Goal: Task Accomplishment & Management: Manage account settings

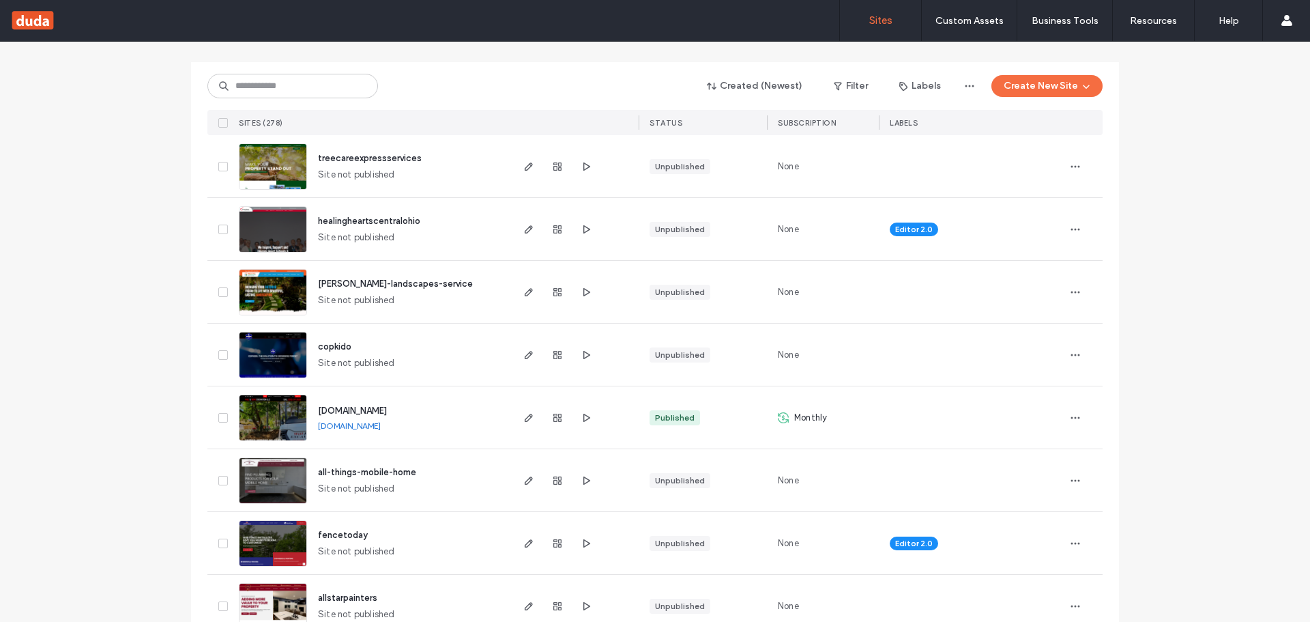
scroll to position [68, 0]
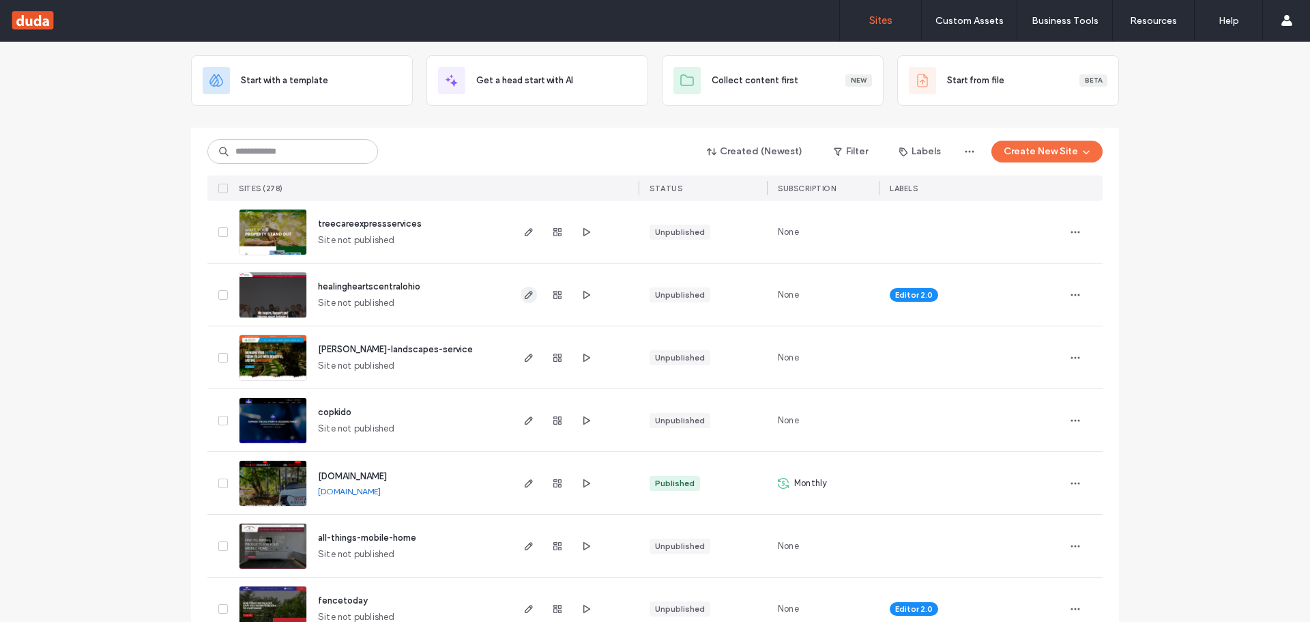
click at [525, 297] on icon "button" at bounding box center [528, 294] width 11 height 11
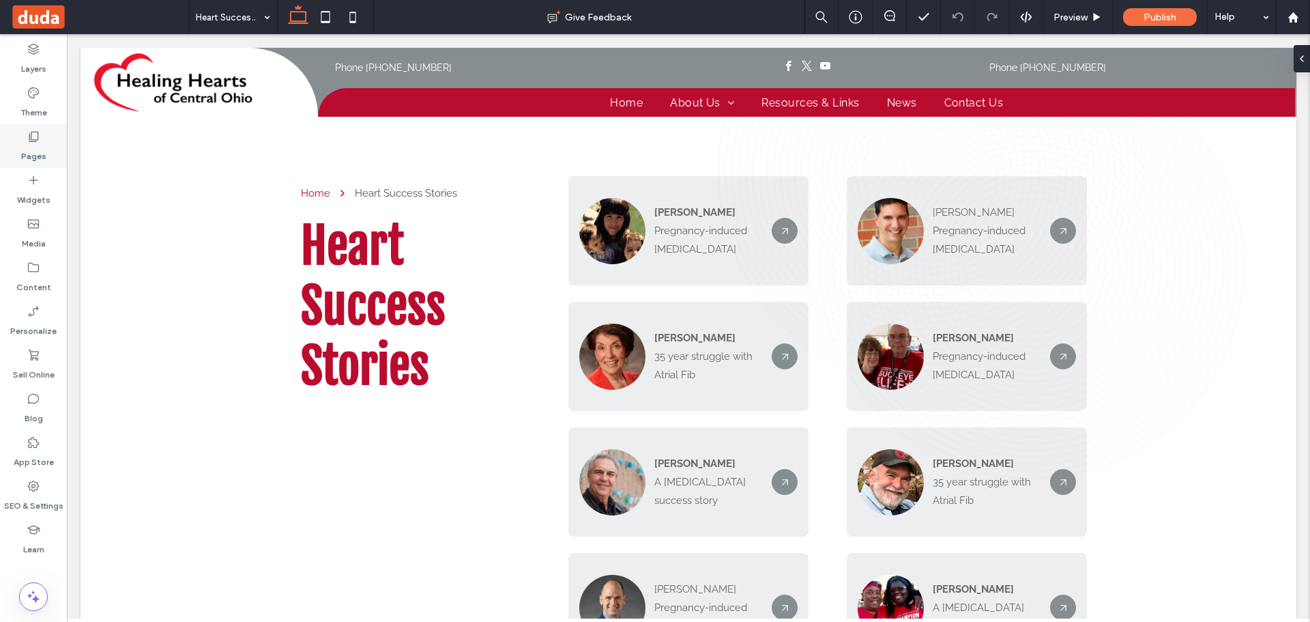
click at [36, 149] on label "Pages" at bounding box center [33, 152] width 25 height 19
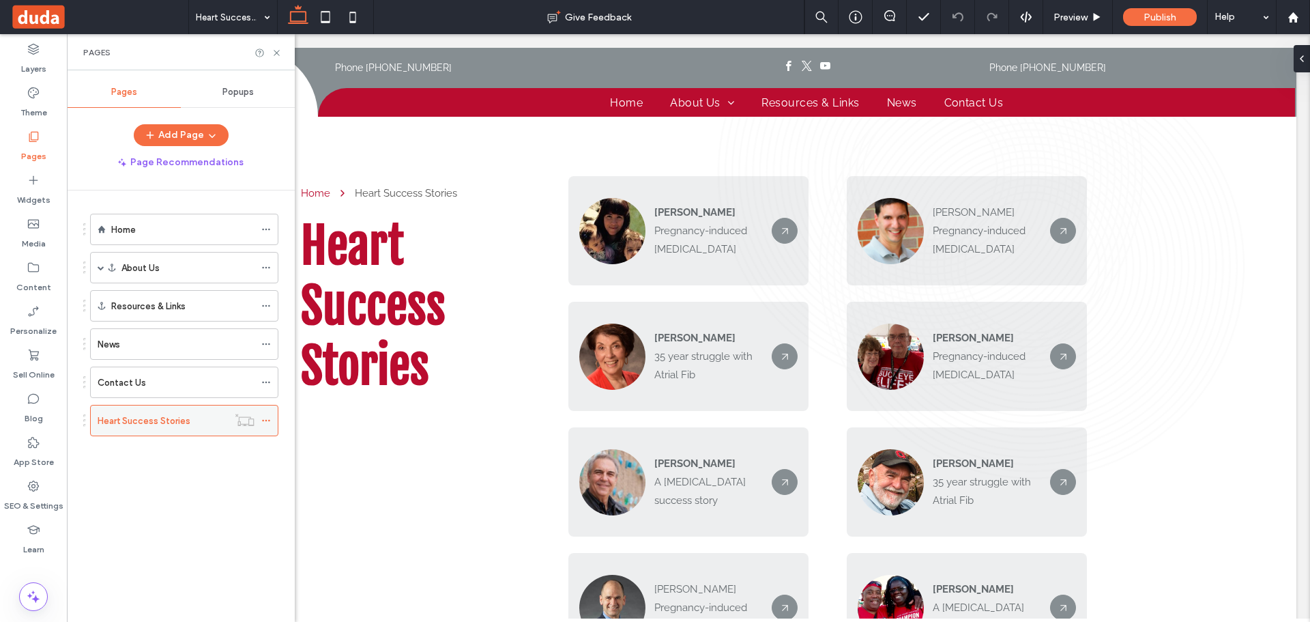
click at [264, 420] on icon at bounding box center [266, 421] width 10 height 10
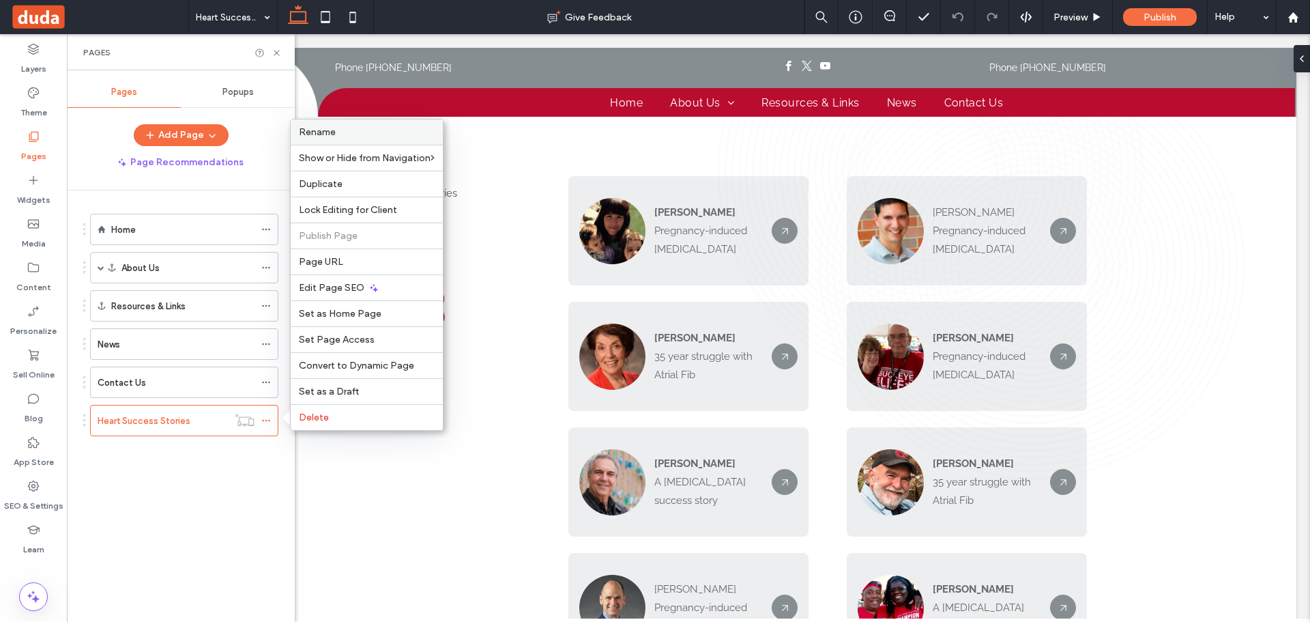
click at [379, 128] on label "Rename" at bounding box center [367, 132] width 136 height 12
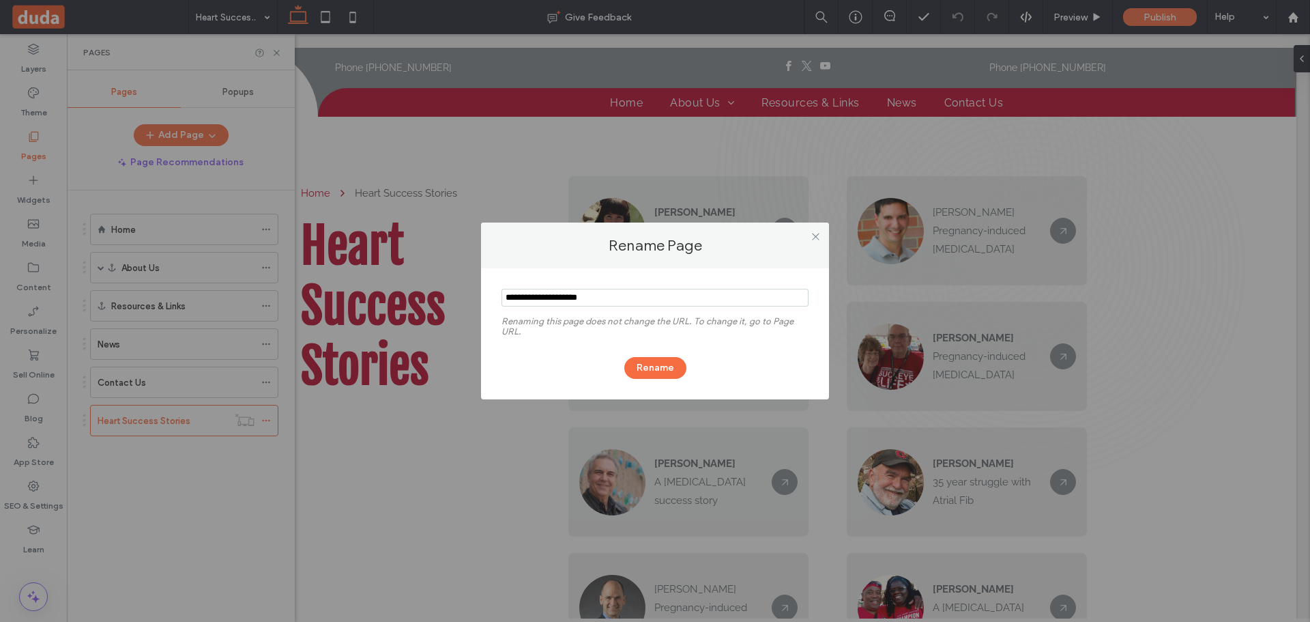
click at [1073, 12] on div "Rename Page Renaming this page does not change the URL. To change it, go to Pag…" at bounding box center [655, 311] width 1310 height 622
click at [815, 240] on icon at bounding box center [816, 236] width 10 height 10
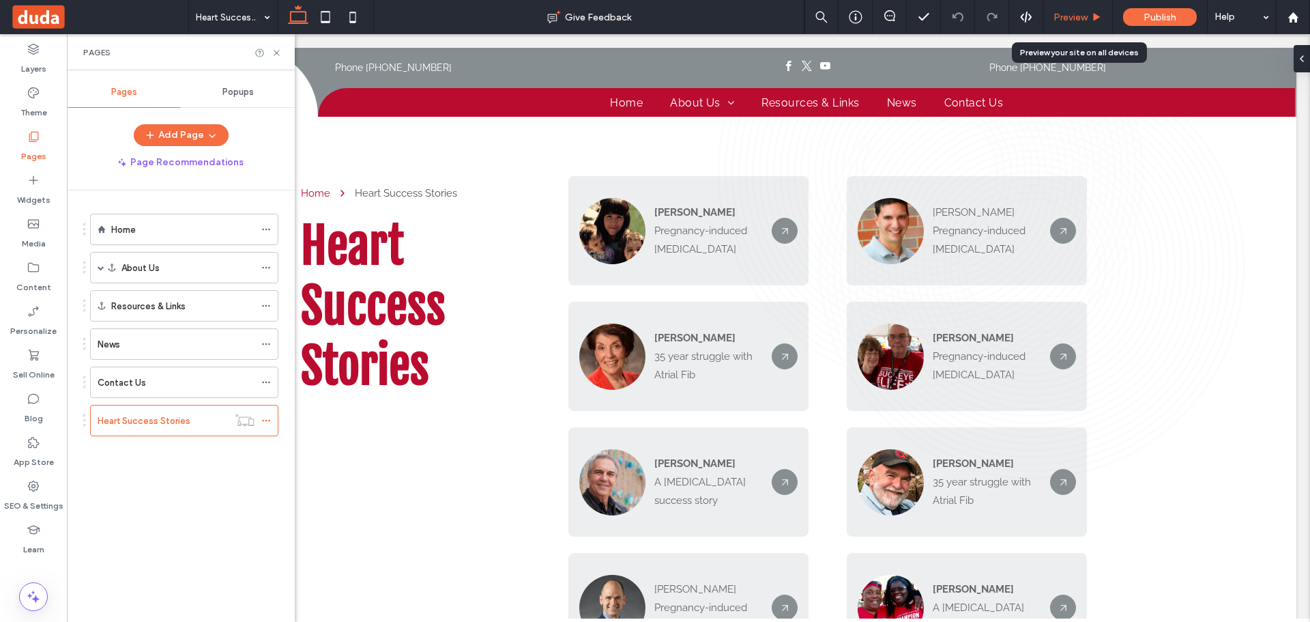
click at [1053, 20] on div "Preview" at bounding box center [1077, 18] width 69 height 12
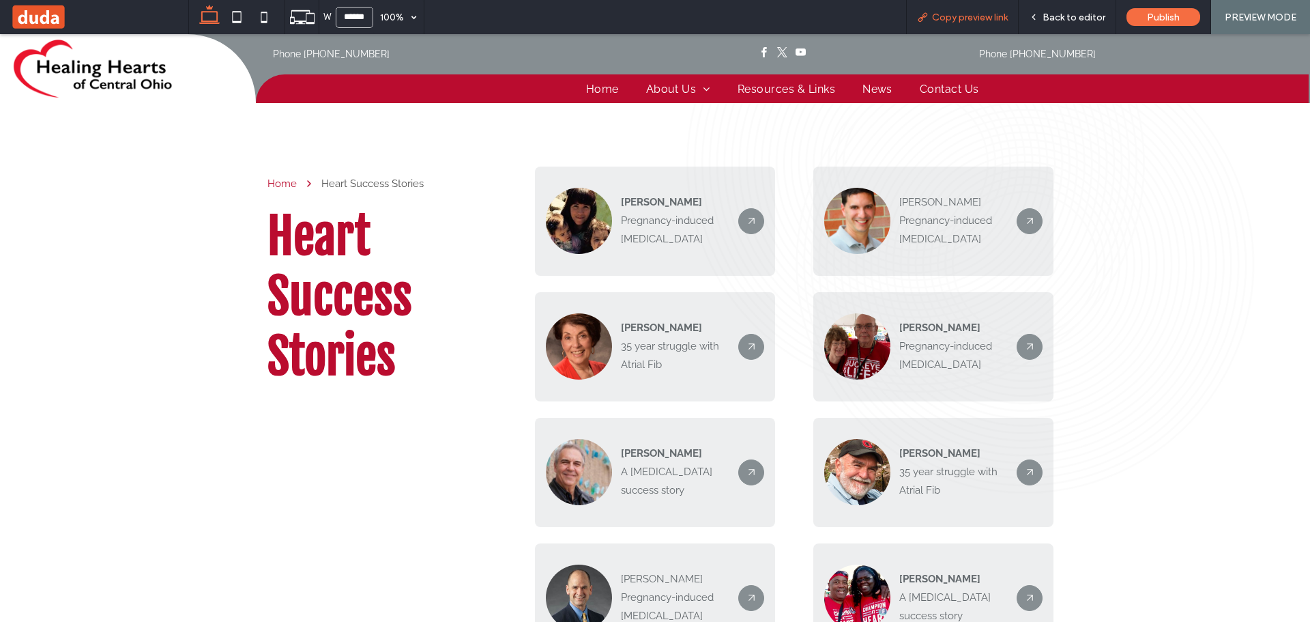
click at [979, 12] on span "Copy preview link" at bounding box center [970, 18] width 76 height 12
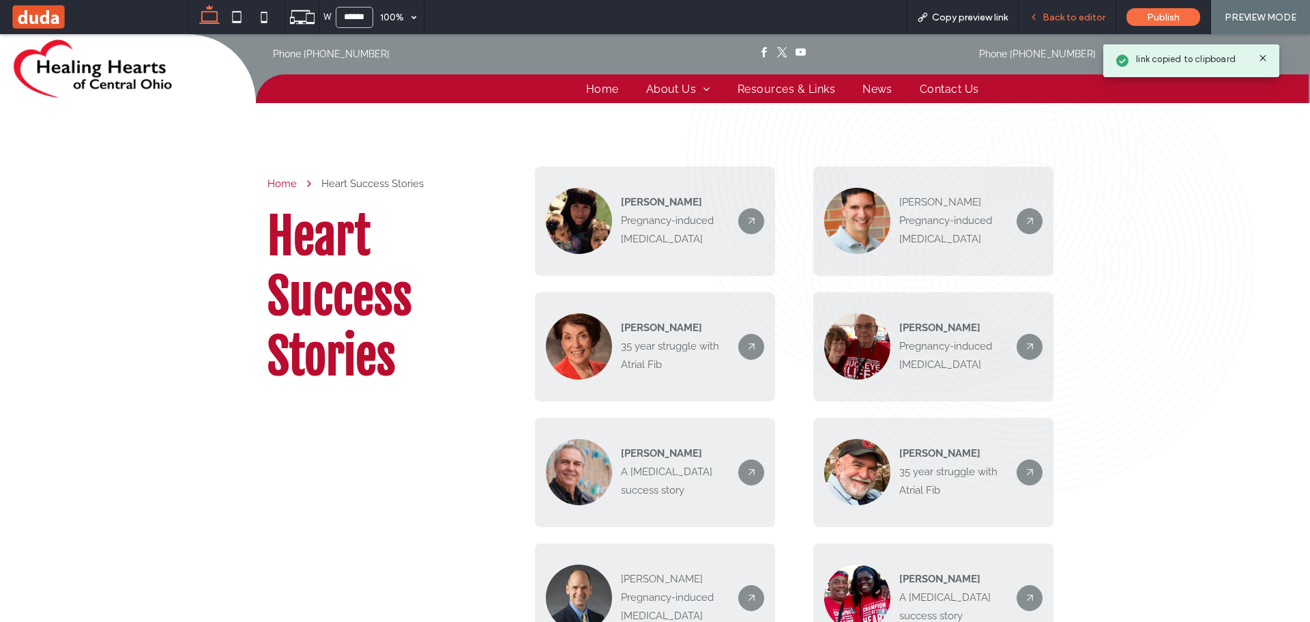
click at [1068, 16] on span "Back to editor" at bounding box center [1074, 18] width 63 height 12
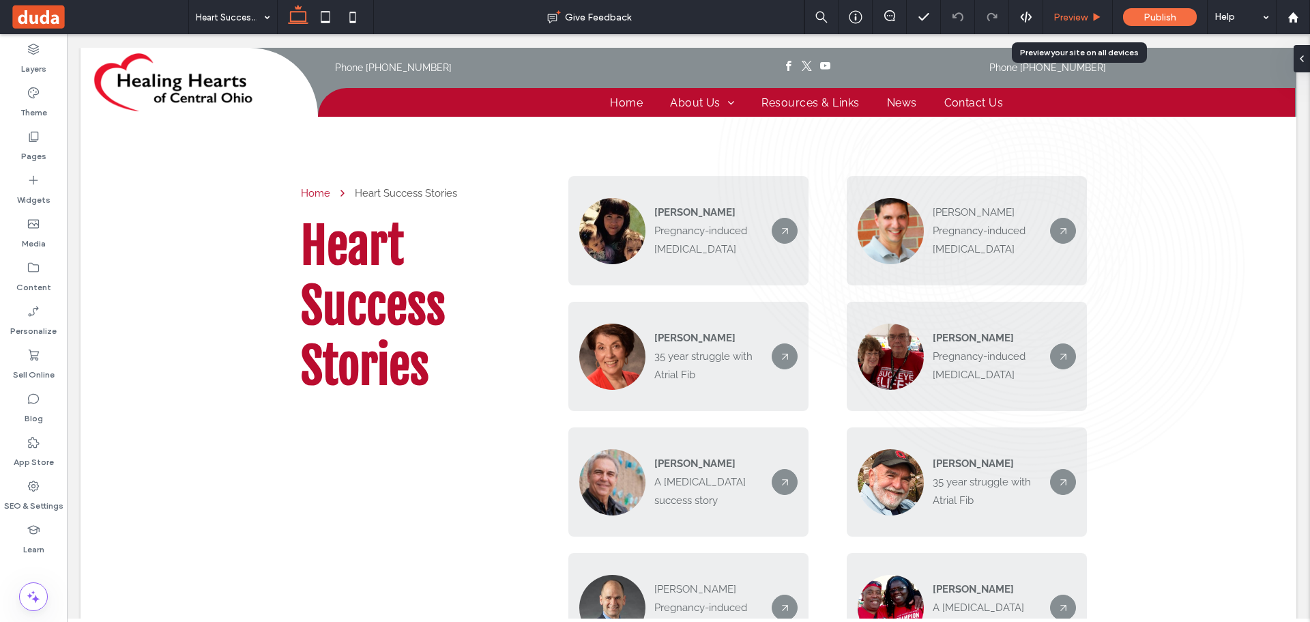
drag, startPoint x: 1084, startPoint y: 13, endPoint x: 857, endPoint y: 8, distance: 227.3
click at [1084, 12] on span "Preview" at bounding box center [1071, 18] width 34 height 12
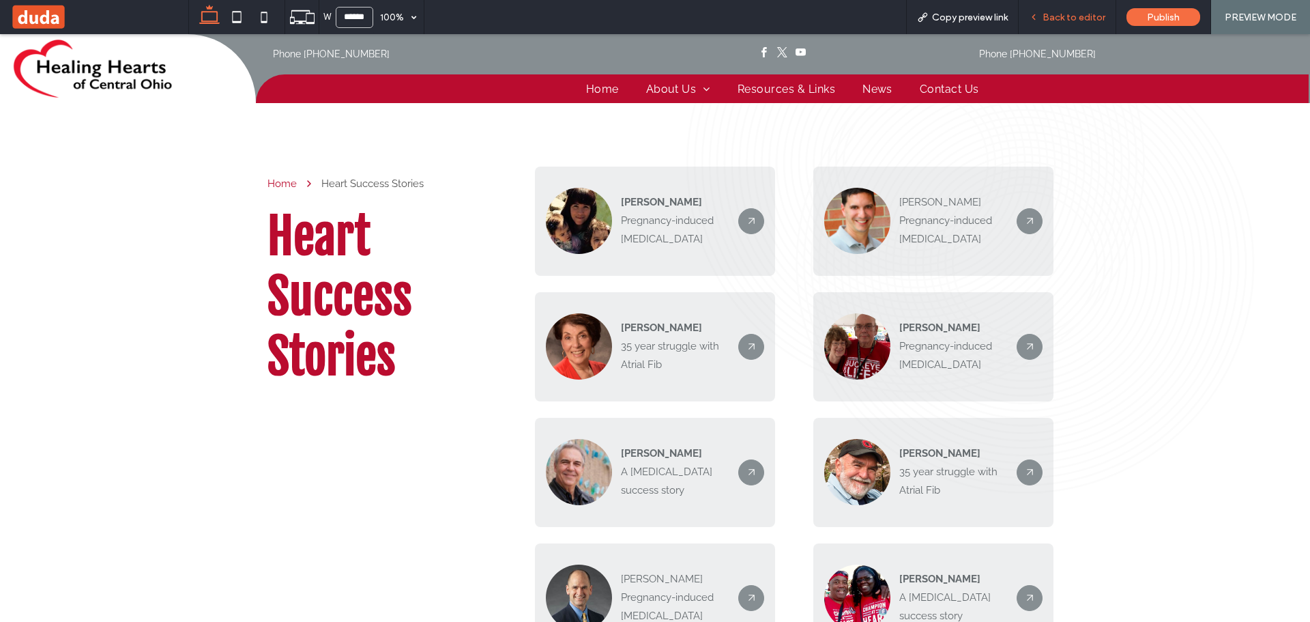
click at [1062, 13] on span "Back to editor" at bounding box center [1074, 18] width 63 height 12
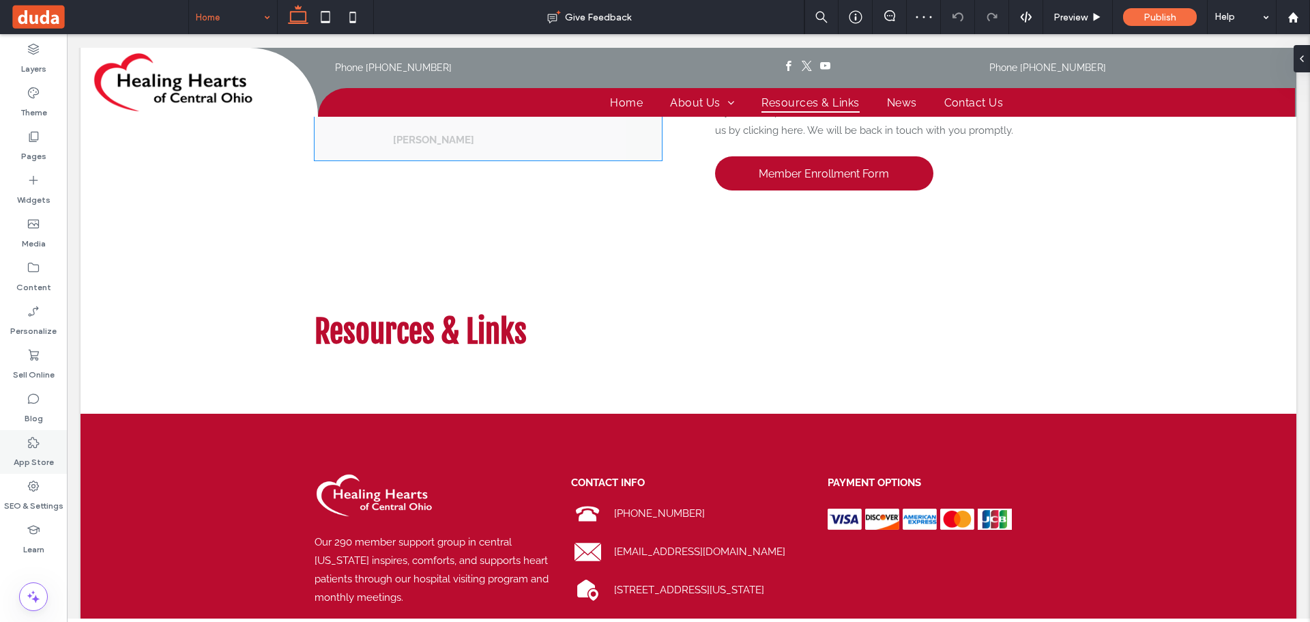
scroll to position [3881, 0]
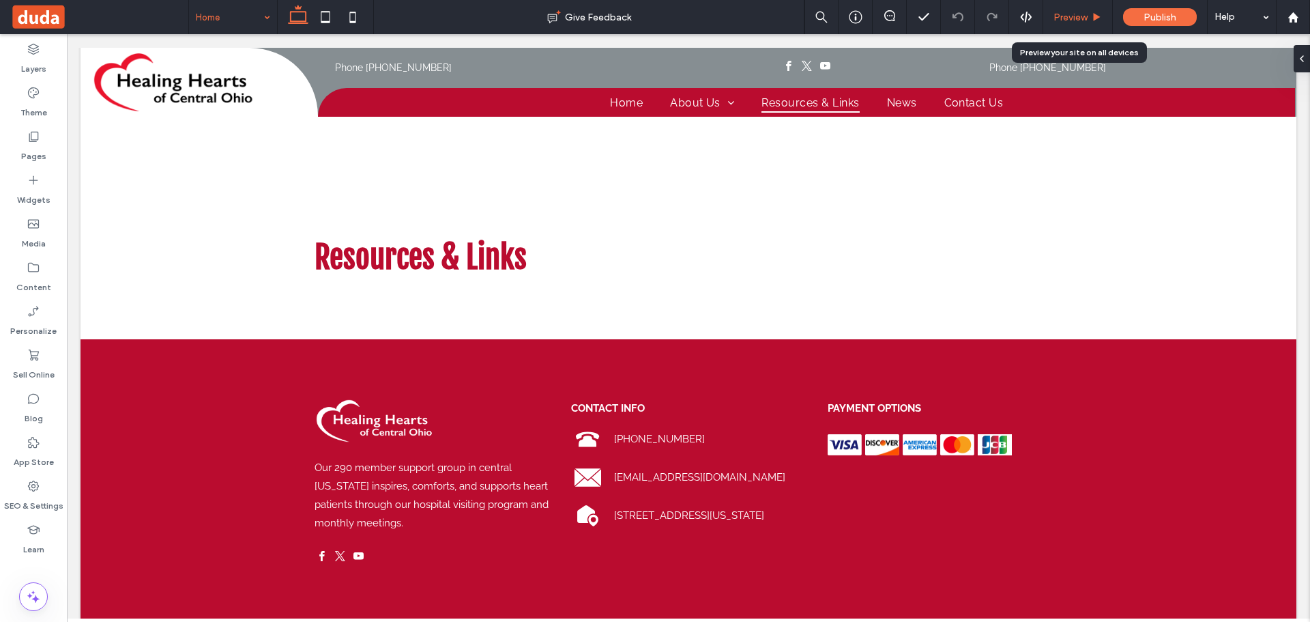
click at [1073, 19] on span "Preview" at bounding box center [1071, 18] width 34 height 12
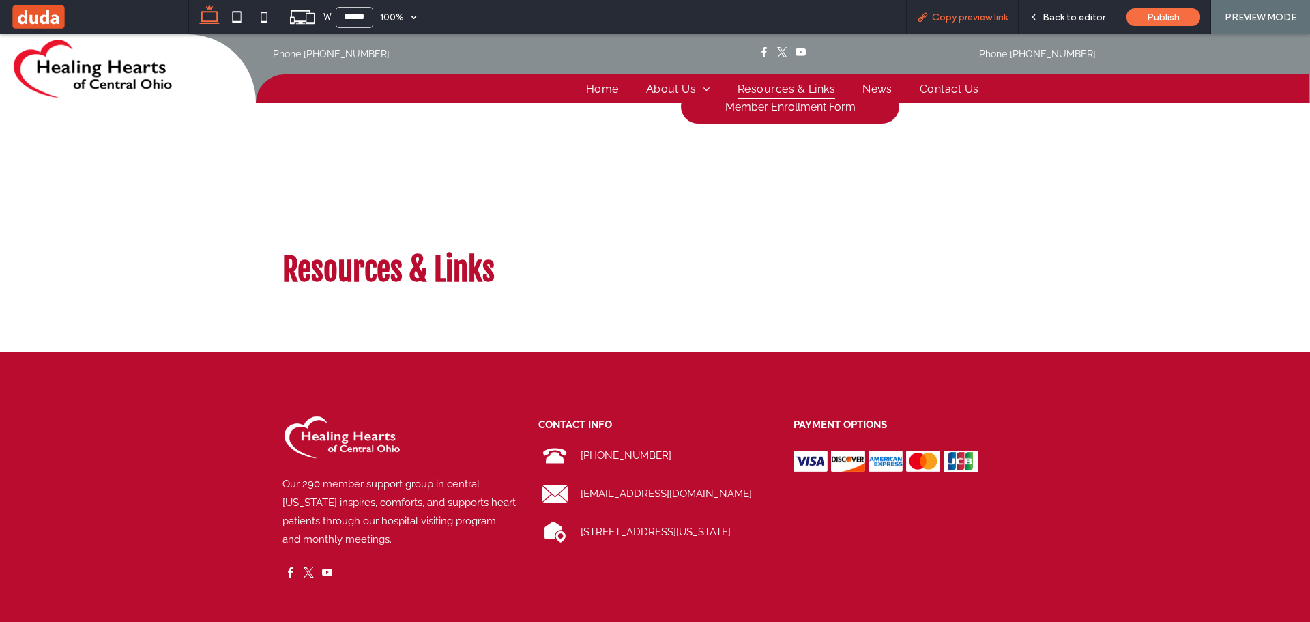
scroll to position [3905, 0]
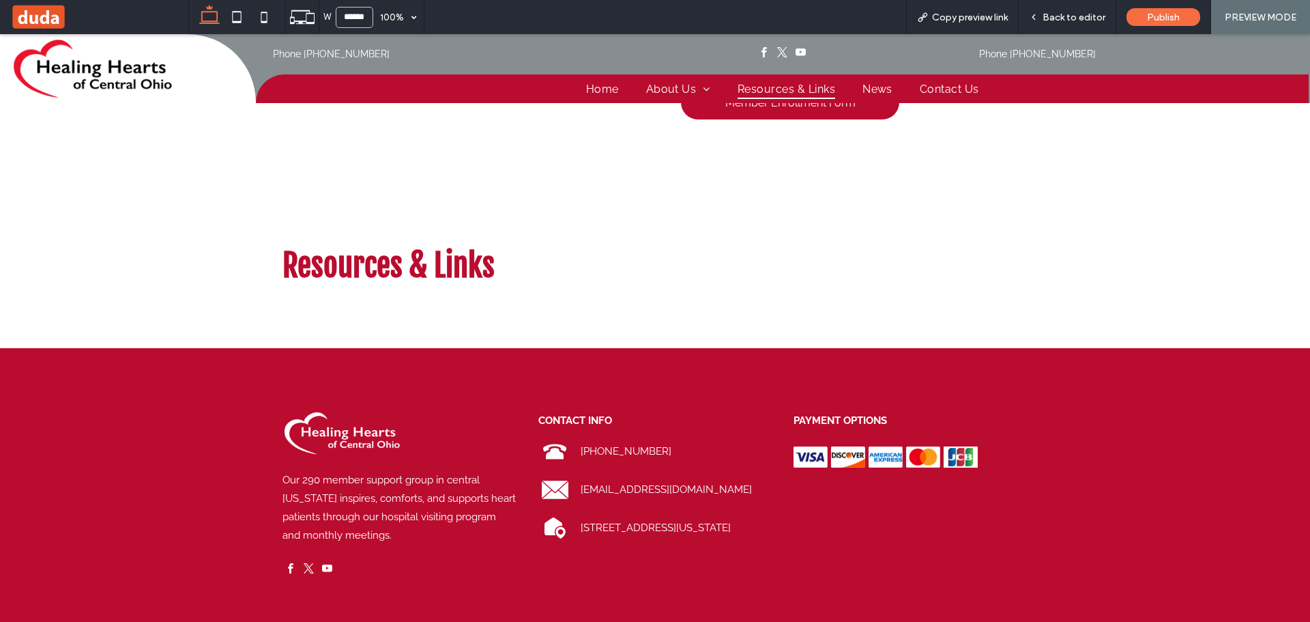
drag, startPoint x: 987, startPoint y: 12, endPoint x: 901, endPoint y: 20, distance: 86.4
click at [985, 12] on span "Copy preview link" at bounding box center [970, 18] width 76 height 12
click at [1013, 14] on div "Copy preview link" at bounding box center [962, 18] width 111 height 12
click at [1055, 17] on span "Back to editor" at bounding box center [1074, 18] width 63 height 12
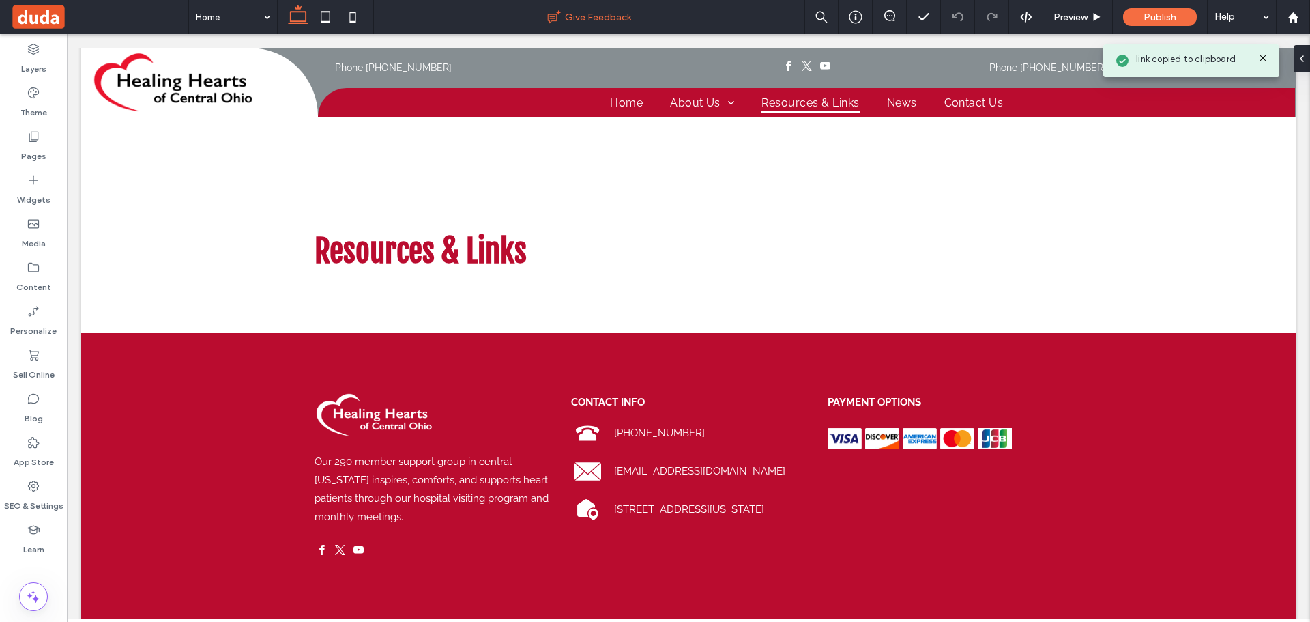
scroll to position [3878, 0]
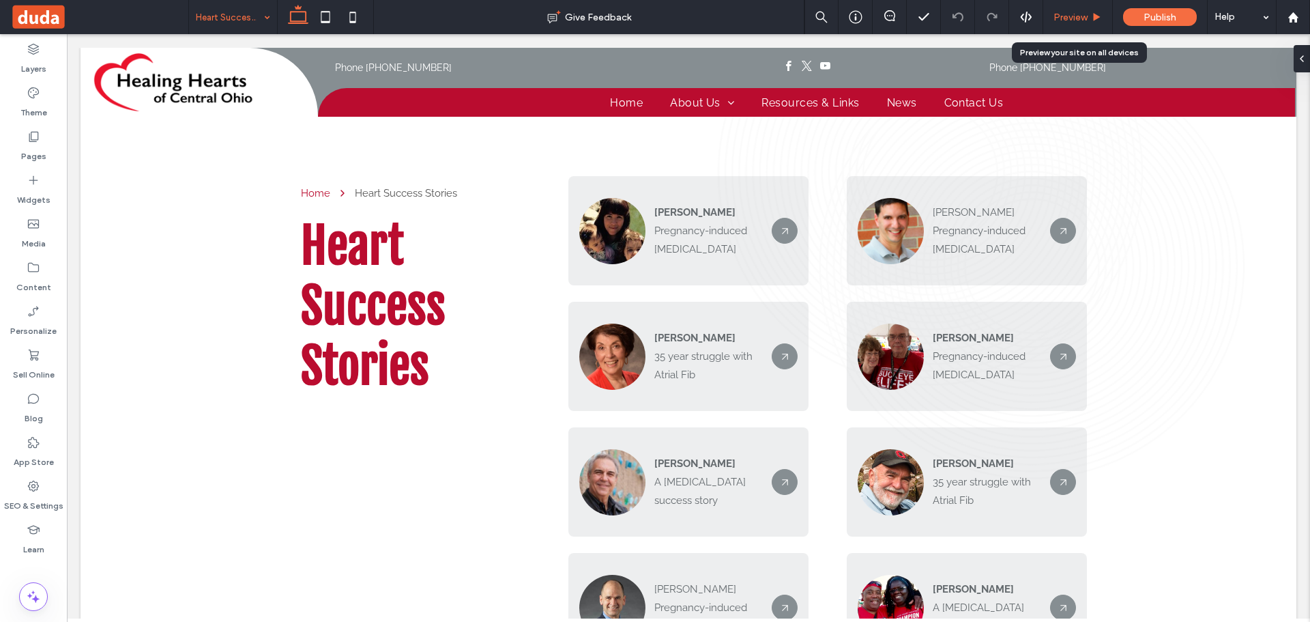
drag, startPoint x: 1108, startPoint y: 15, endPoint x: 1099, endPoint y: 17, distance: 8.4
click at [1099, 17] on div "Preview" at bounding box center [1077, 18] width 69 height 12
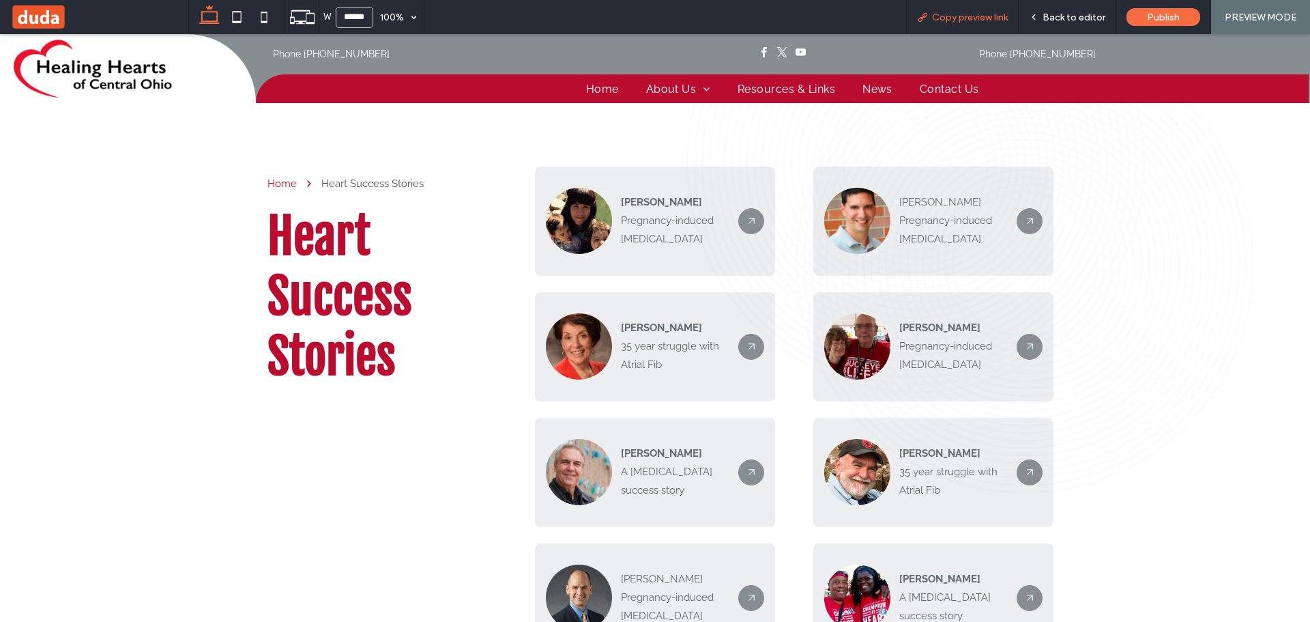
drag, startPoint x: 968, startPoint y: 18, endPoint x: 957, endPoint y: 18, distance: 10.9
click at [968, 18] on span "Copy preview link" at bounding box center [970, 18] width 76 height 12
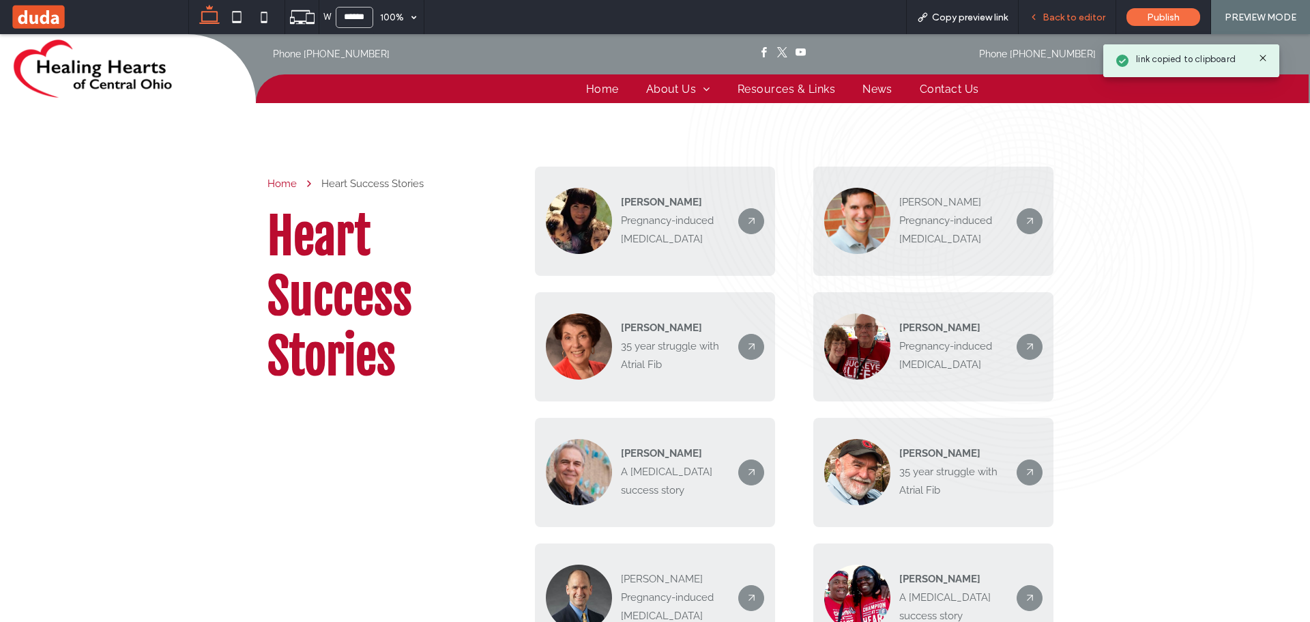
drag, startPoint x: 1060, startPoint y: 17, endPoint x: 1047, endPoint y: 20, distance: 13.2
click at [1047, 20] on span "Back to editor" at bounding box center [1074, 18] width 63 height 12
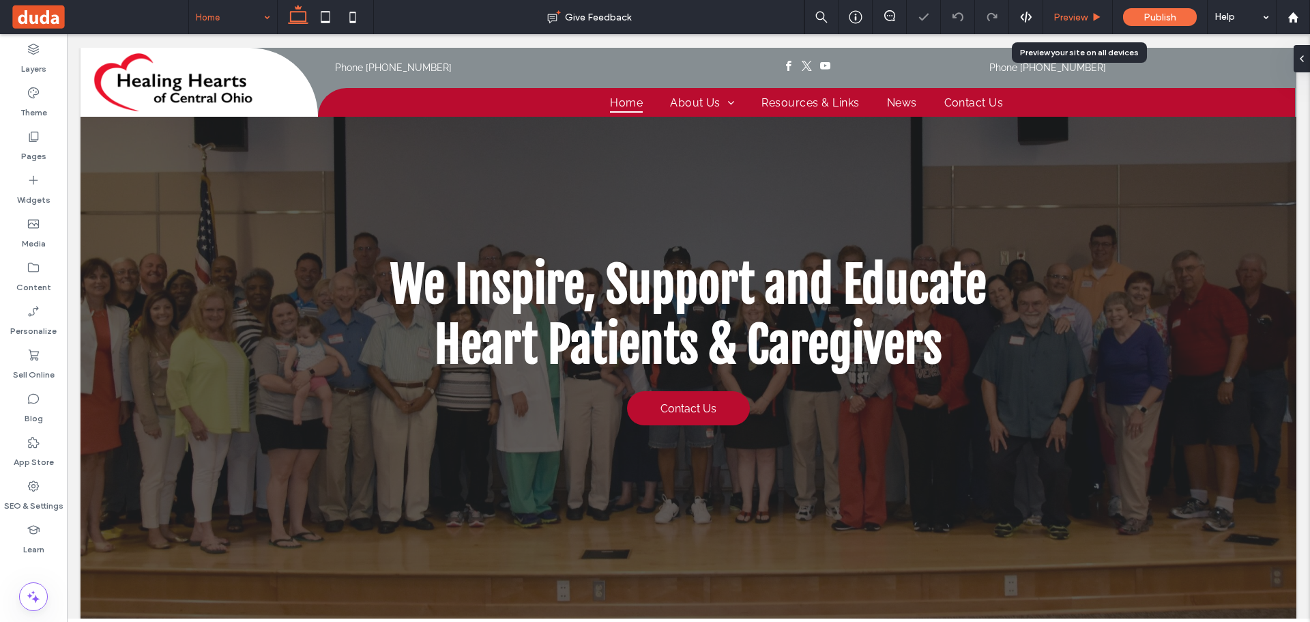
click at [1072, 17] on span "Preview" at bounding box center [1071, 18] width 34 height 12
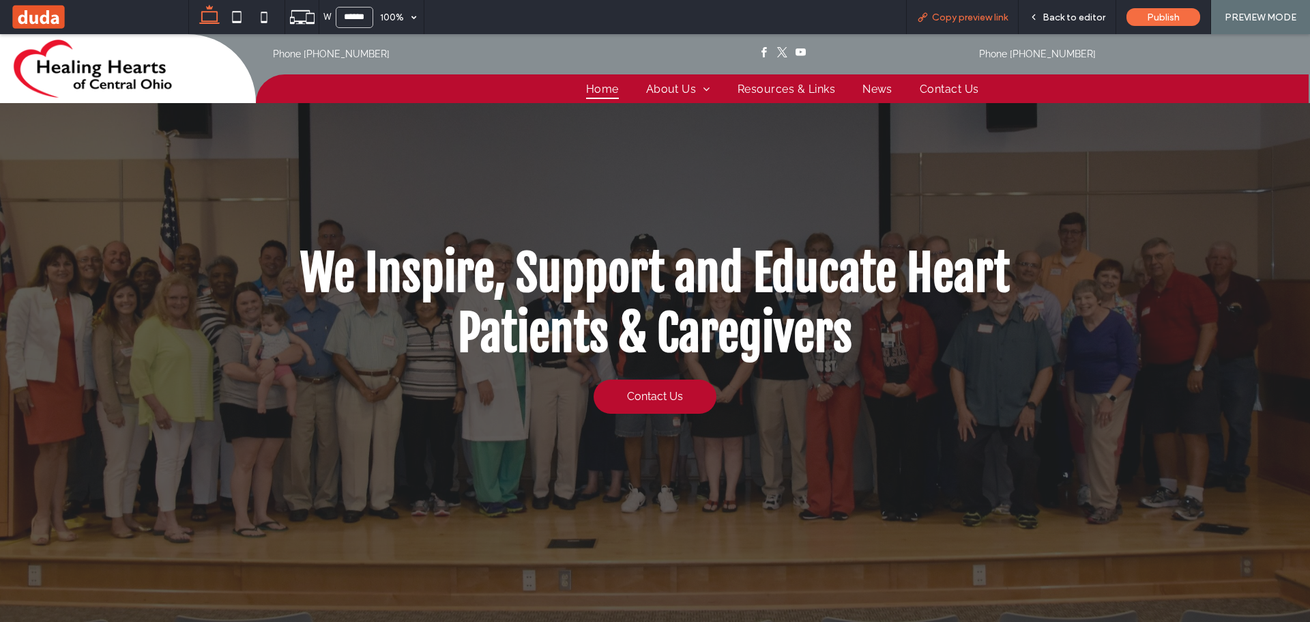
drag, startPoint x: 1002, startPoint y: 20, endPoint x: 987, endPoint y: 22, distance: 15.1
click at [998, 20] on span "Copy preview link" at bounding box center [970, 18] width 76 height 12
click at [1054, 16] on span "Back to editor" at bounding box center [1074, 18] width 63 height 12
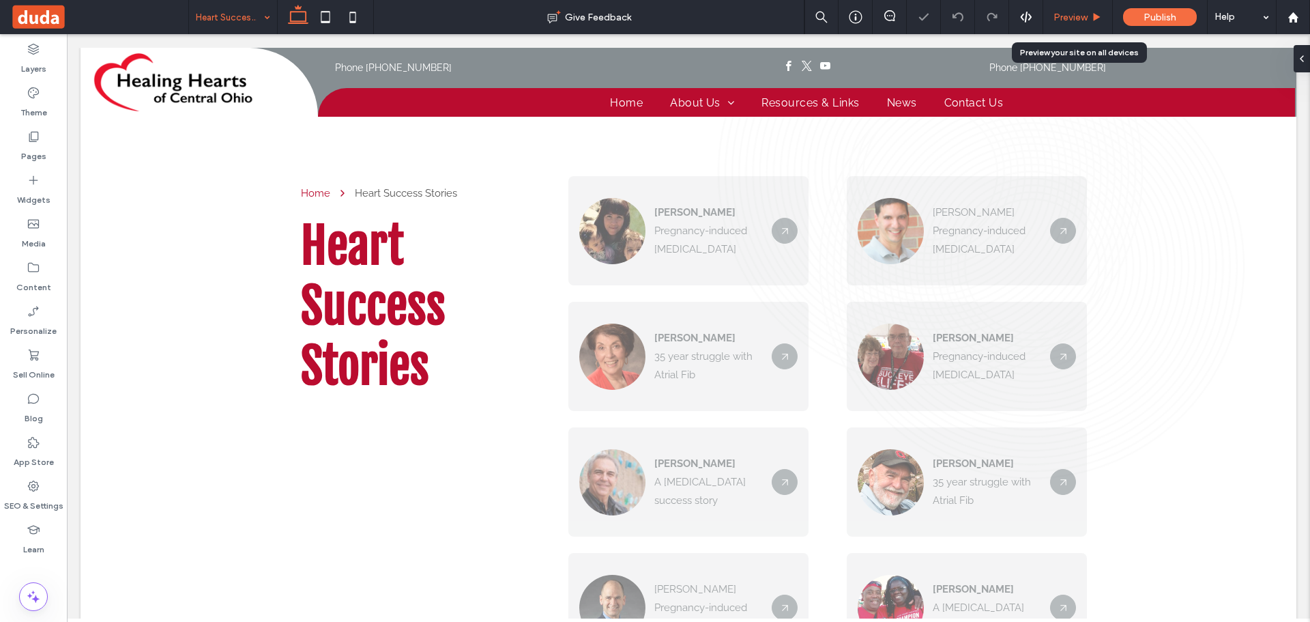
click at [1078, 15] on span "Preview" at bounding box center [1071, 18] width 34 height 12
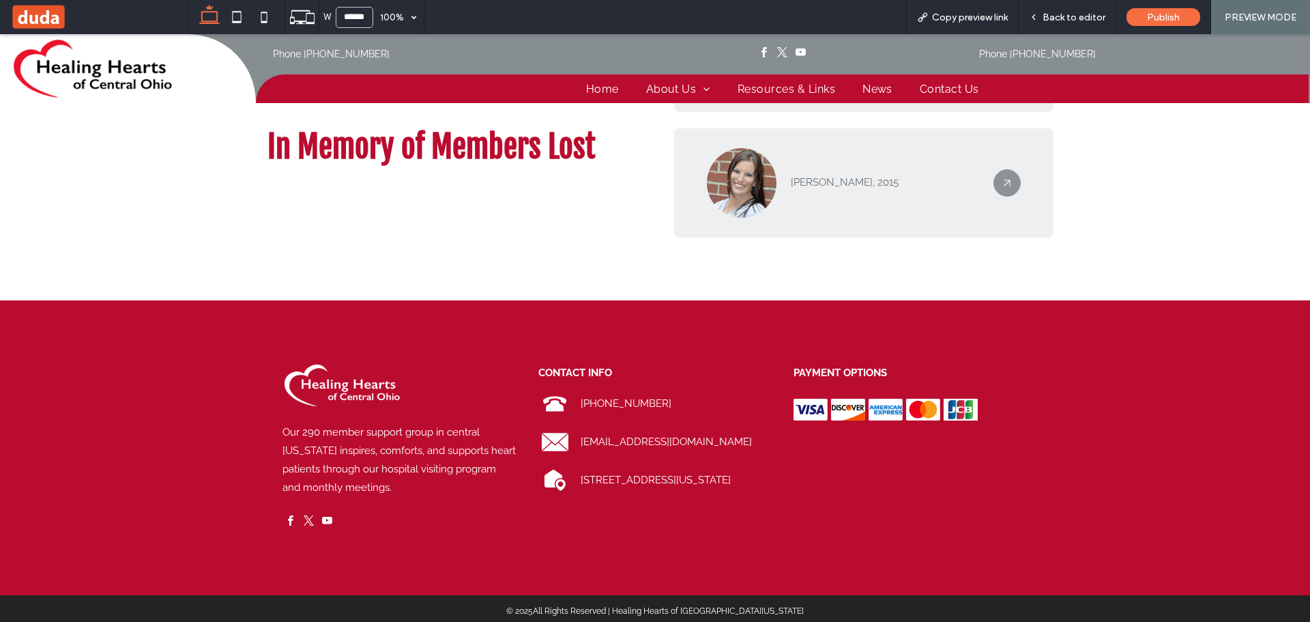
scroll to position [1857, 0]
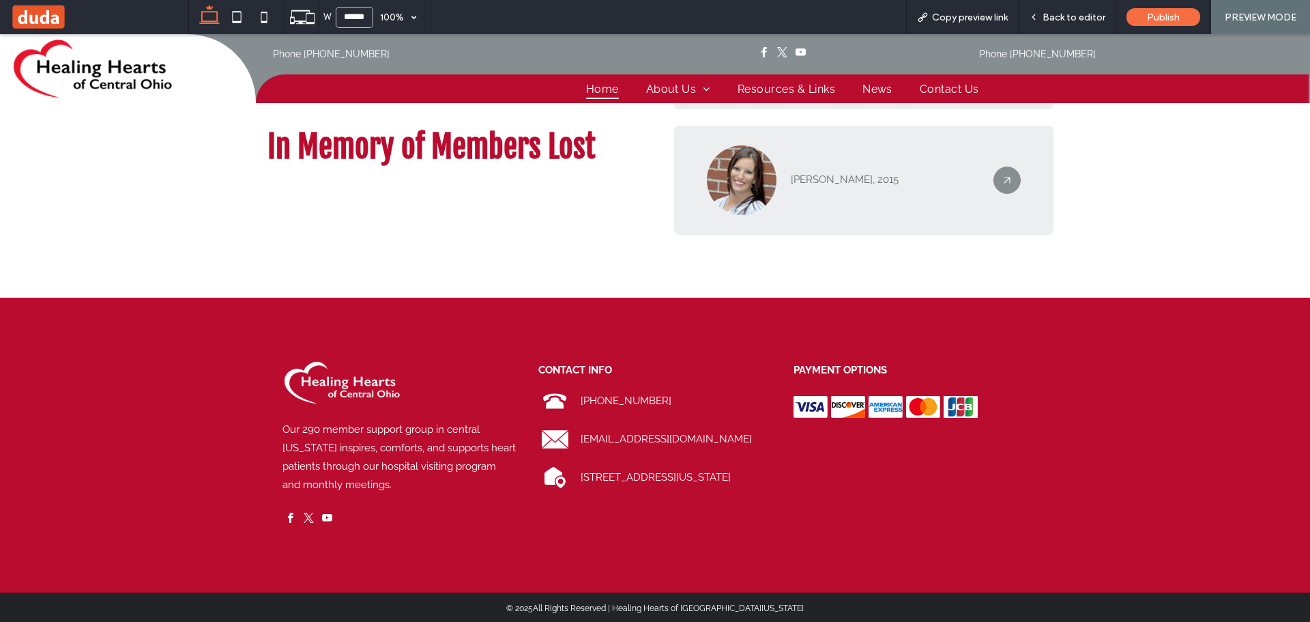
click at [586, 83] on span "Home" at bounding box center [602, 88] width 33 height 20
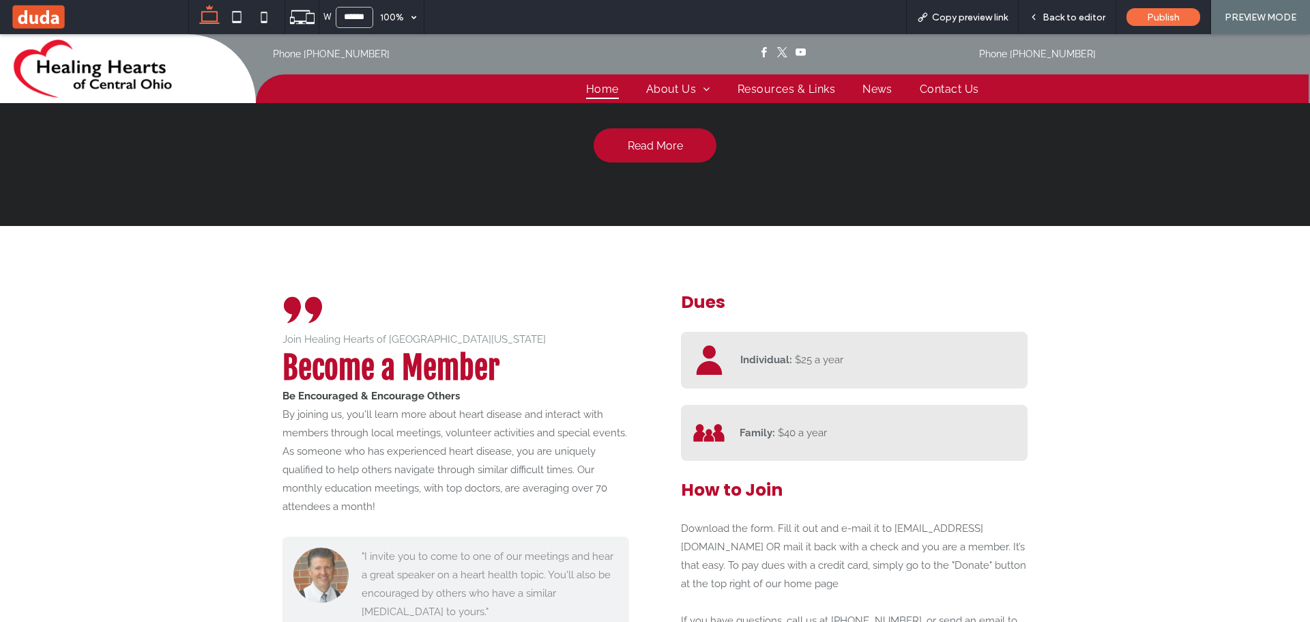
scroll to position [3139, 0]
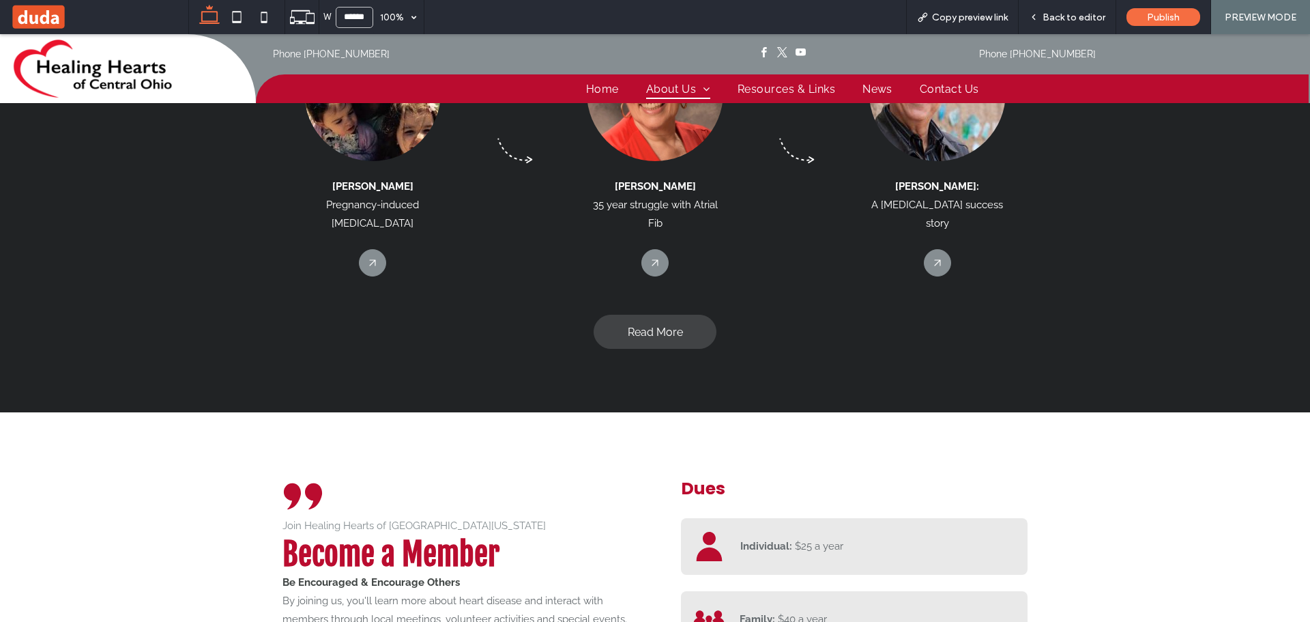
click at [639, 326] on span "Read More" at bounding box center [655, 332] width 55 height 13
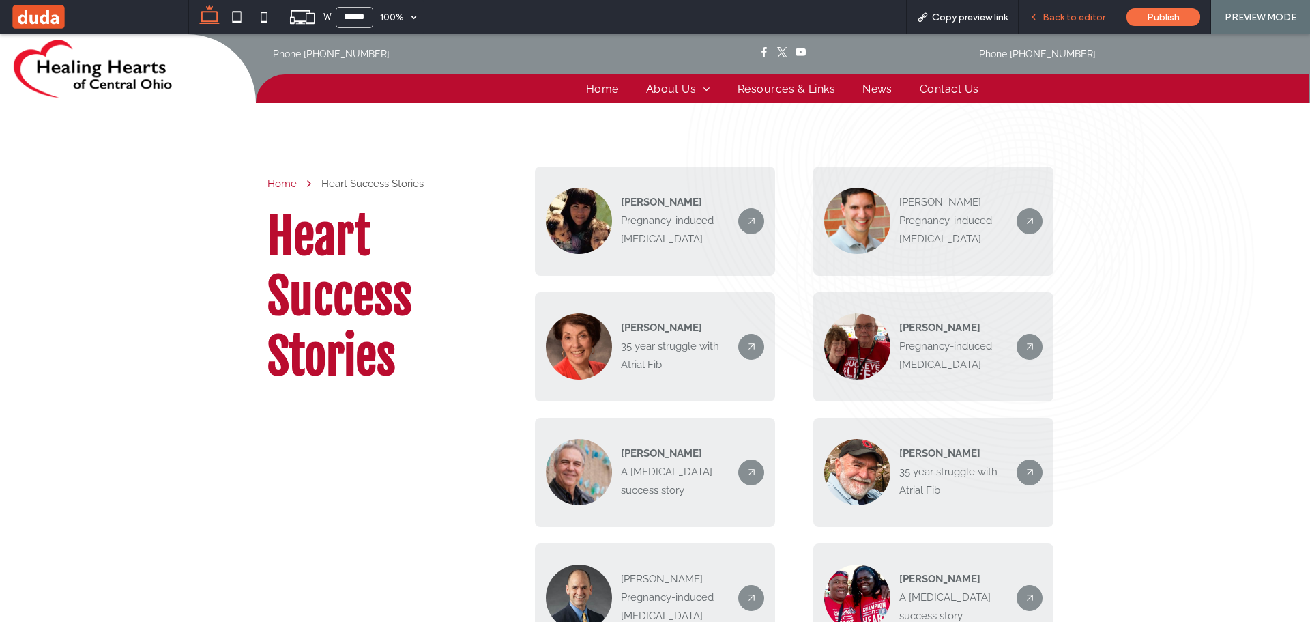
click at [1088, 13] on span "Back to editor" at bounding box center [1074, 18] width 63 height 12
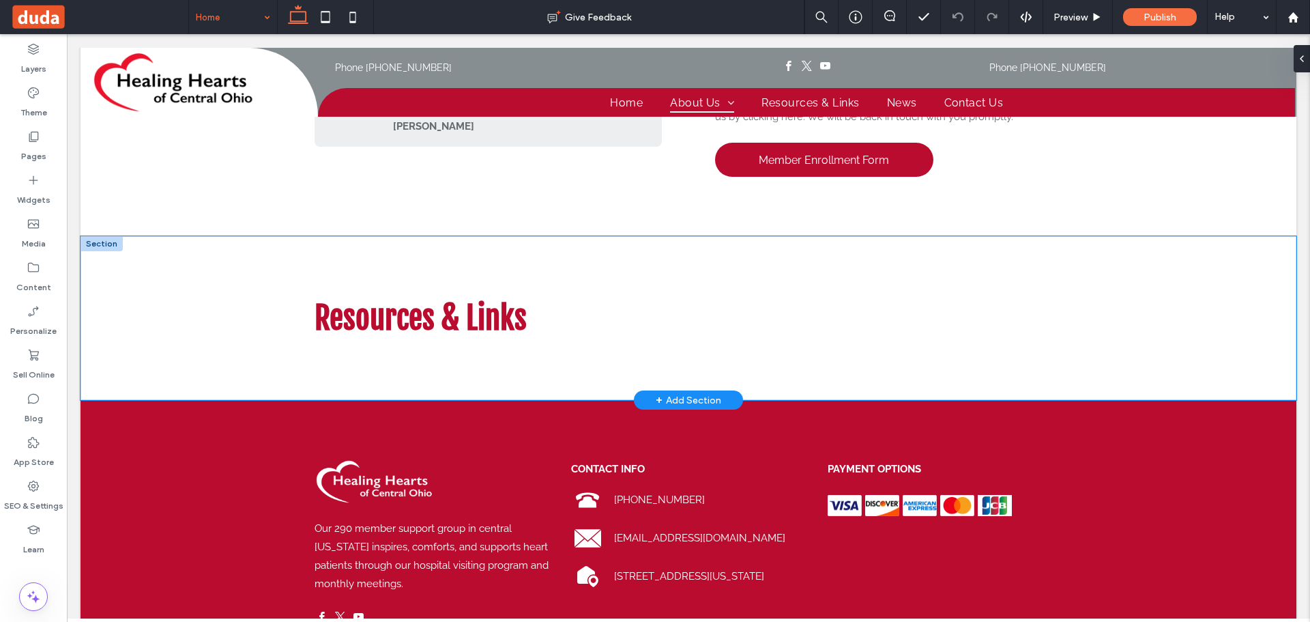
scroll to position [3881, 0]
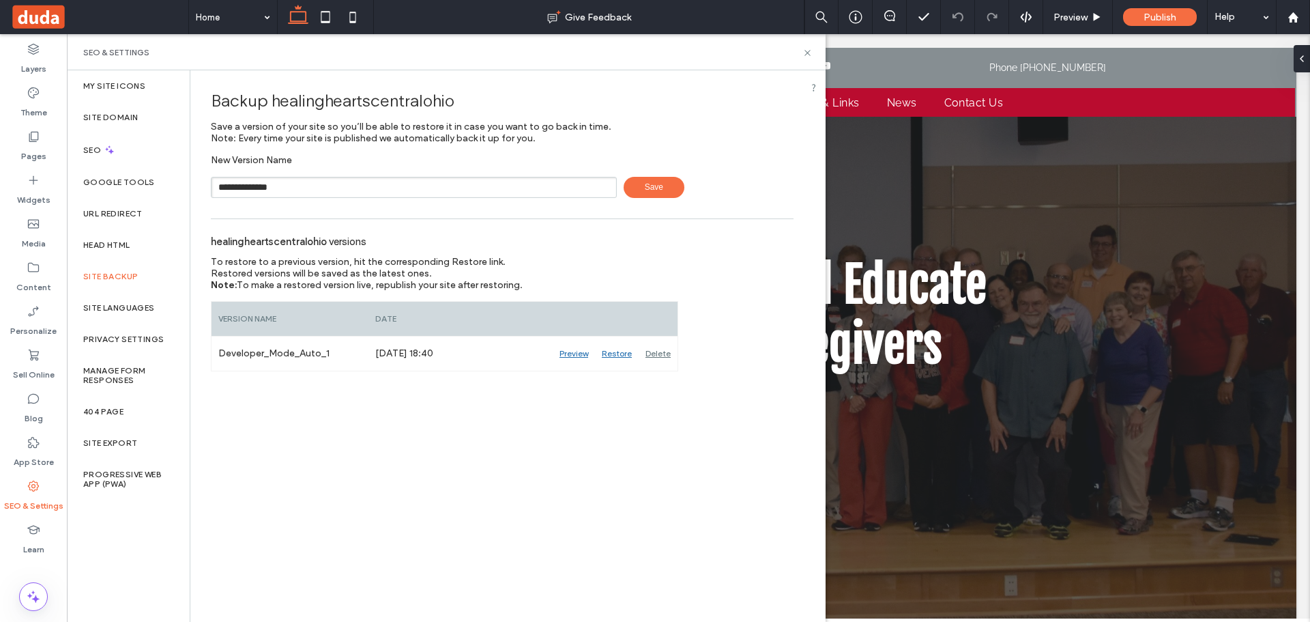
type input "**********"
drag, startPoint x: 622, startPoint y: 179, endPoint x: 630, endPoint y: 179, distance: 8.2
click at [622, 179] on div "**********" at bounding box center [502, 187] width 583 height 21
click at [645, 182] on span "Save" at bounding box center [654, 187] width 61 height 21
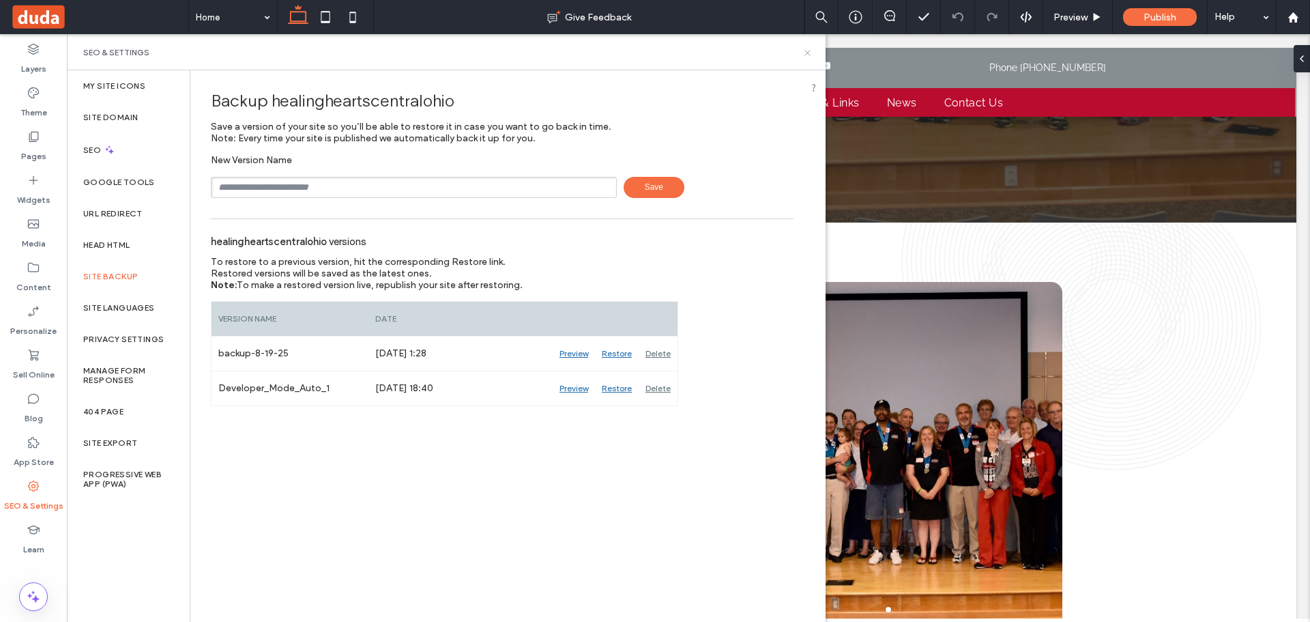
click at [805, 52] on icon at bounding box center [808, 53] width 10 height 10
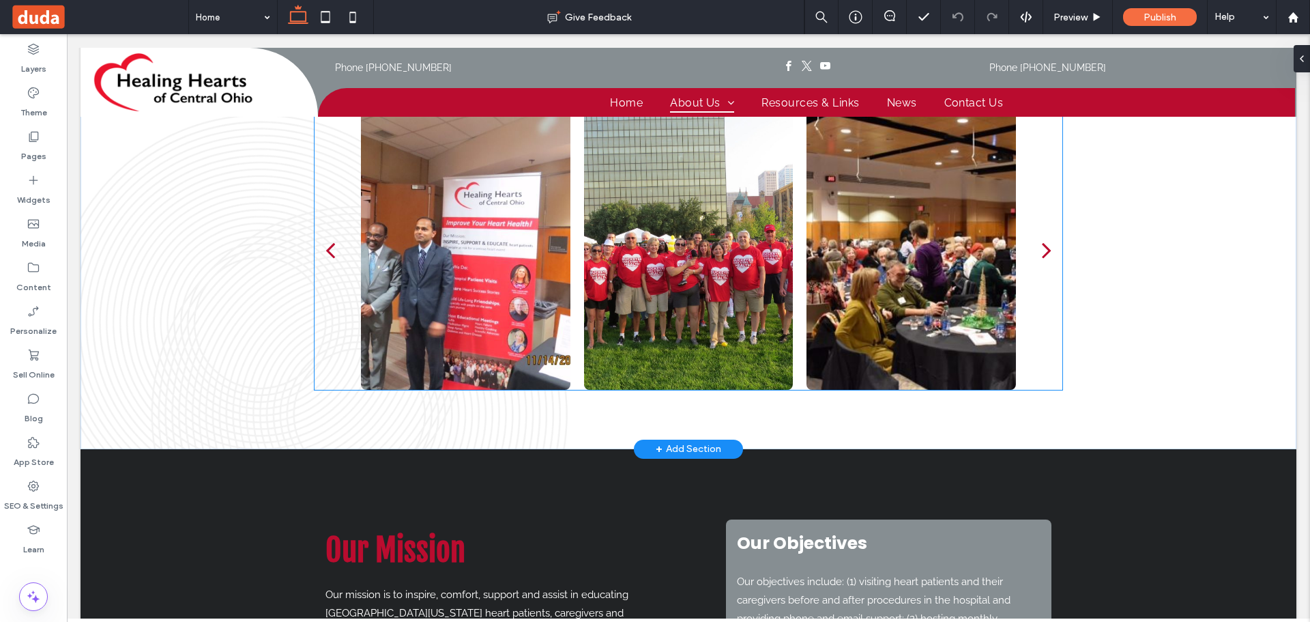
scroll to position [1433, 0]
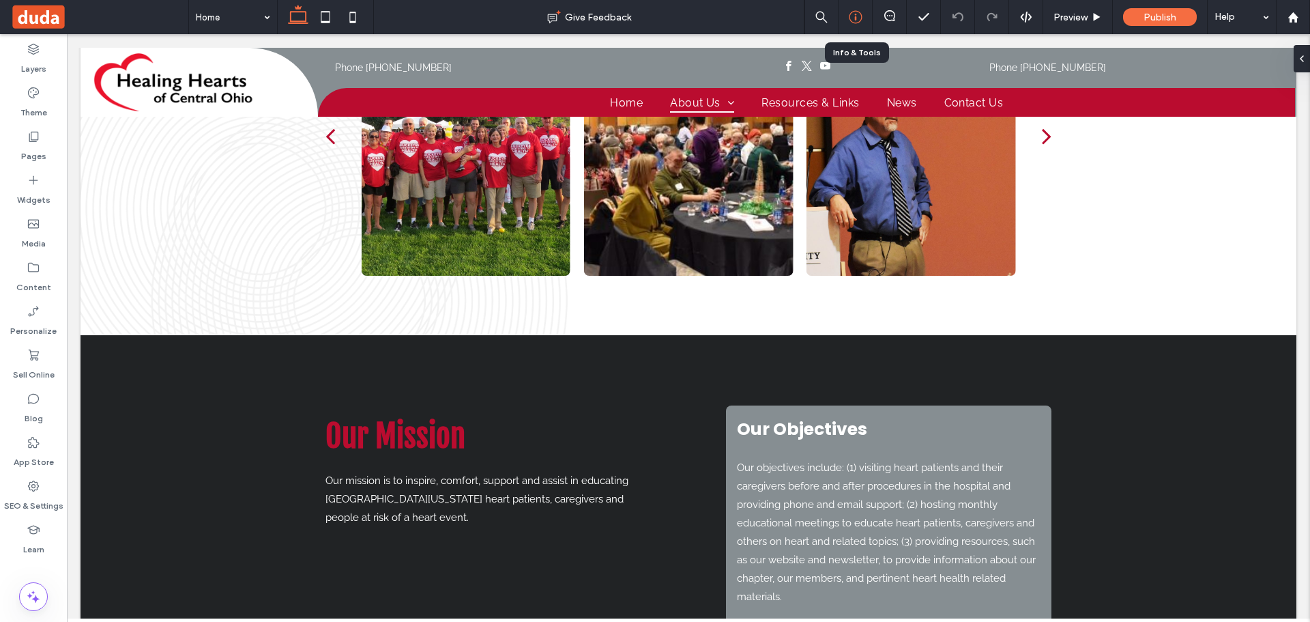
click at [849, 20] on icon at bounding box center [856, 17] width 14 height 14
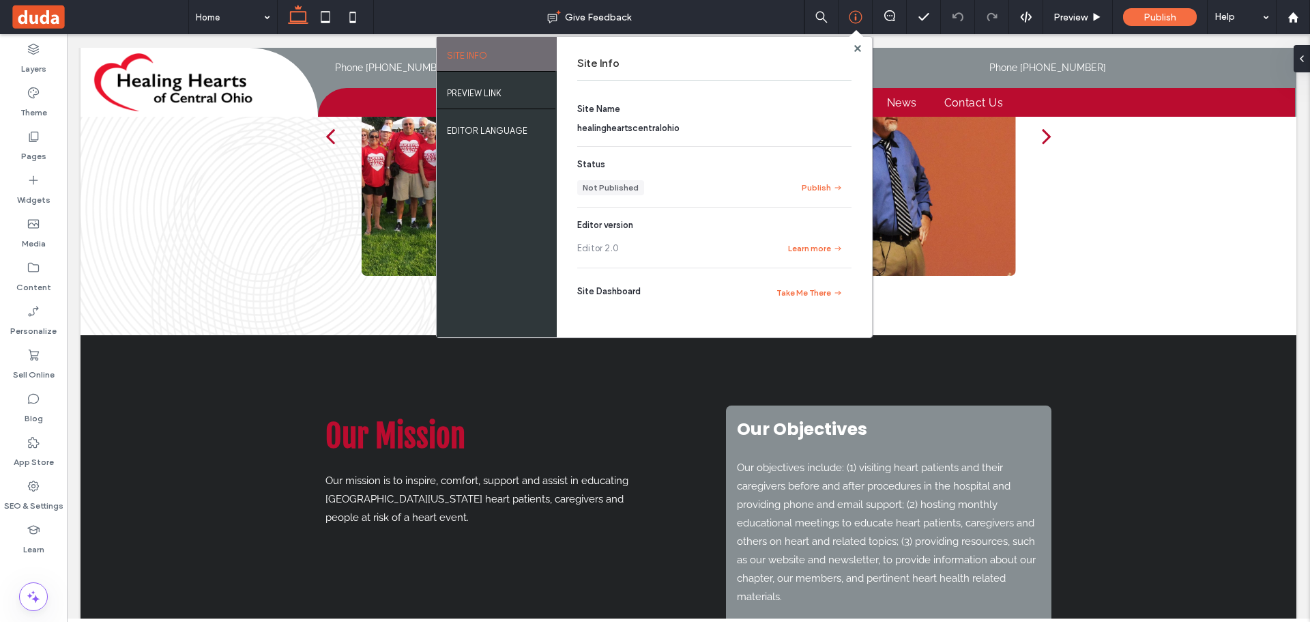
click at [653, 127] on span "healingheartscentralohio" at bounding box center [628, 128] width 102 height 10
copy span "healingheartscentralohio"
